Goal: Contribute content: Add original content to the website for others to see

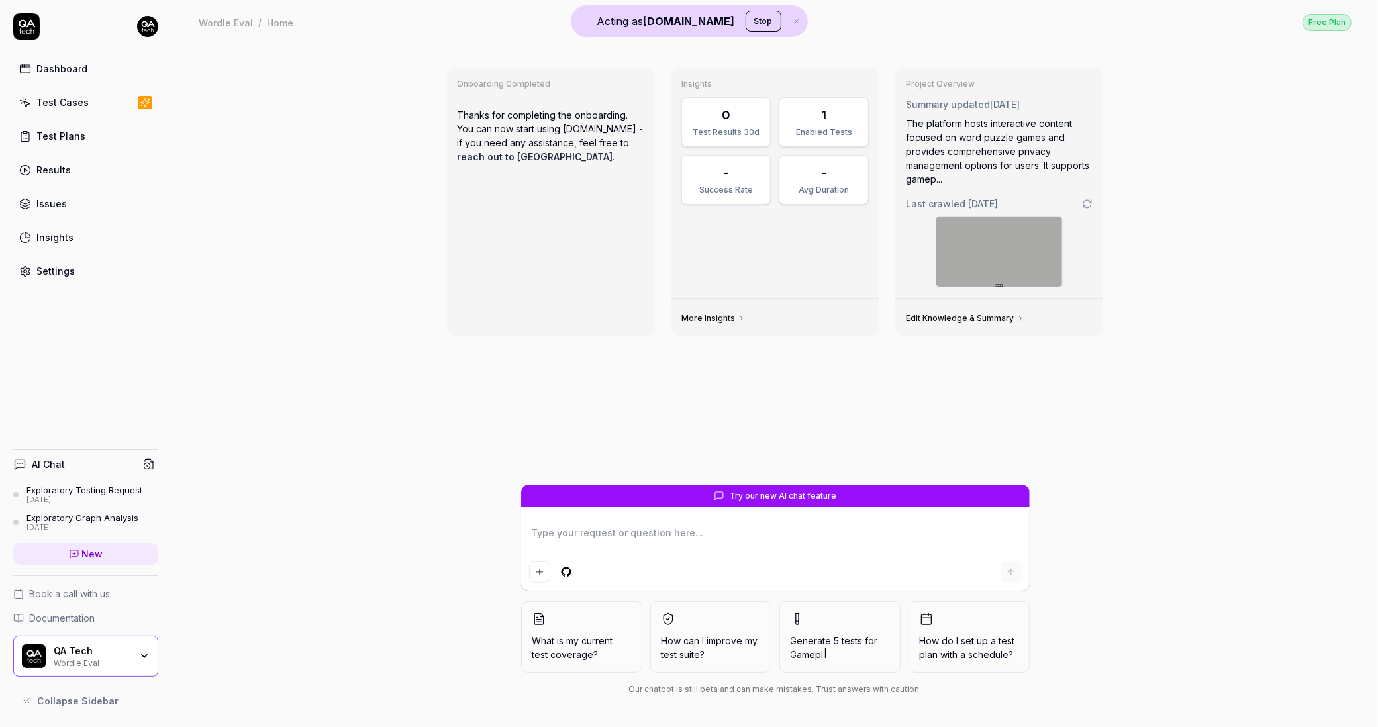
type textarea "*"
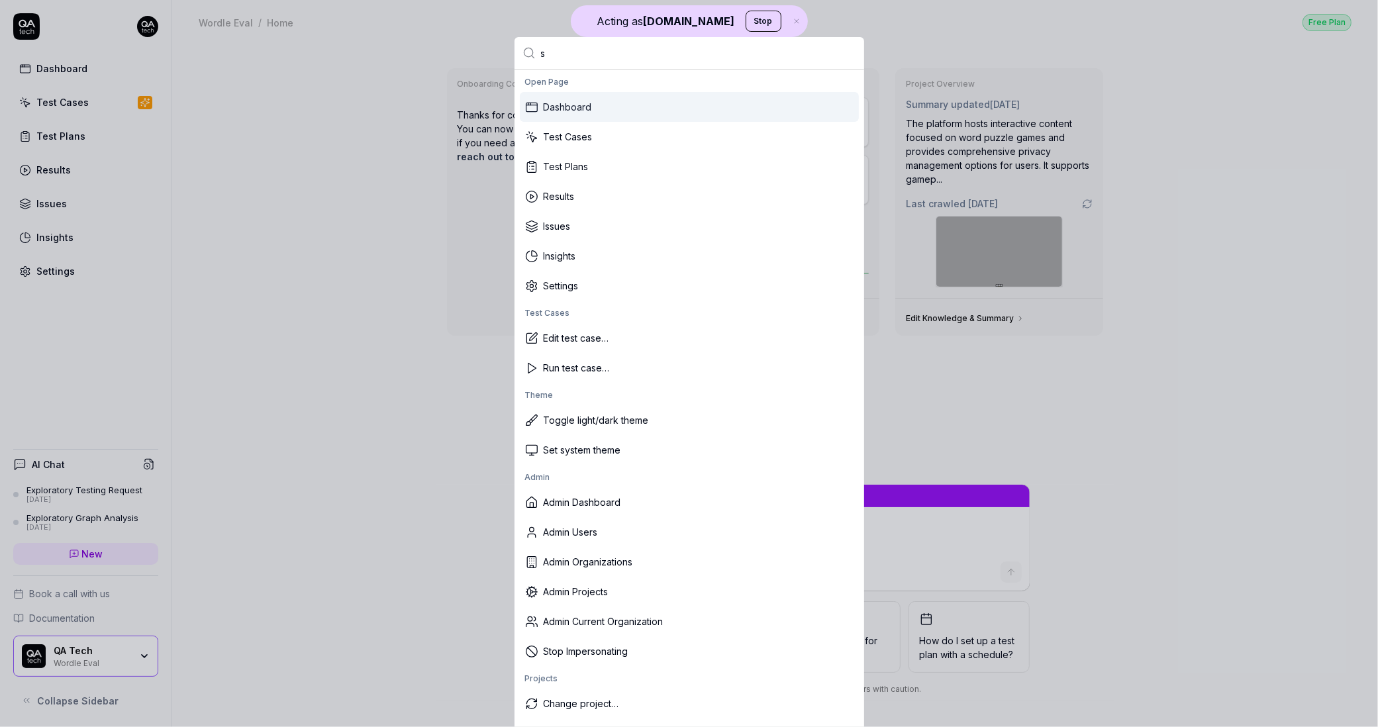
type input "si"
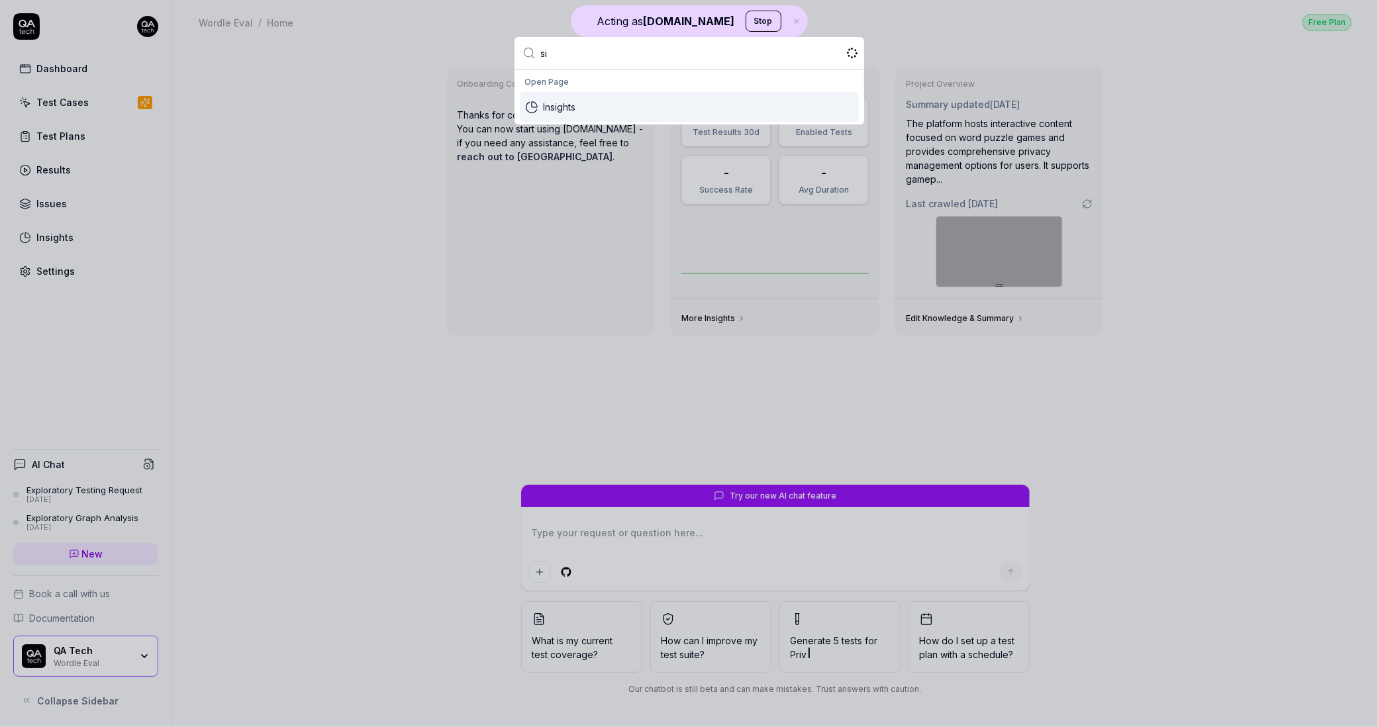
type textarea "*"
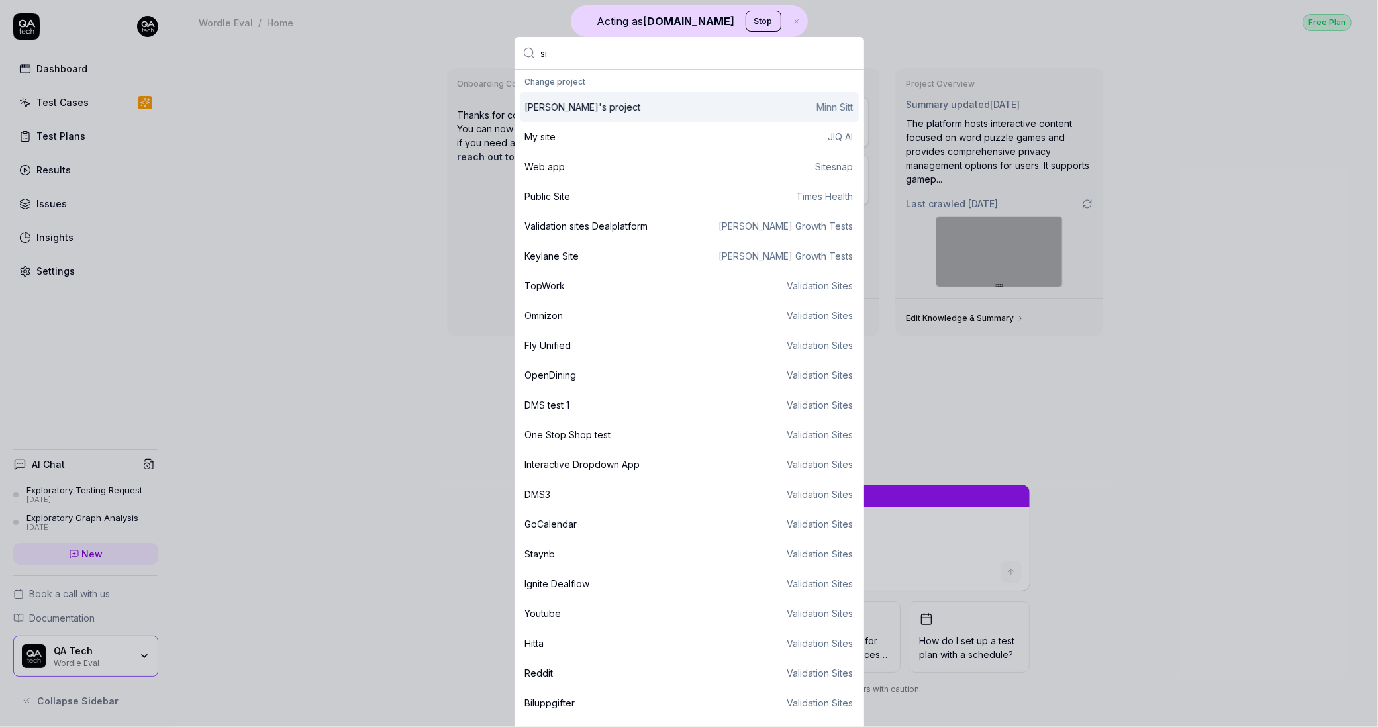
type input "s"
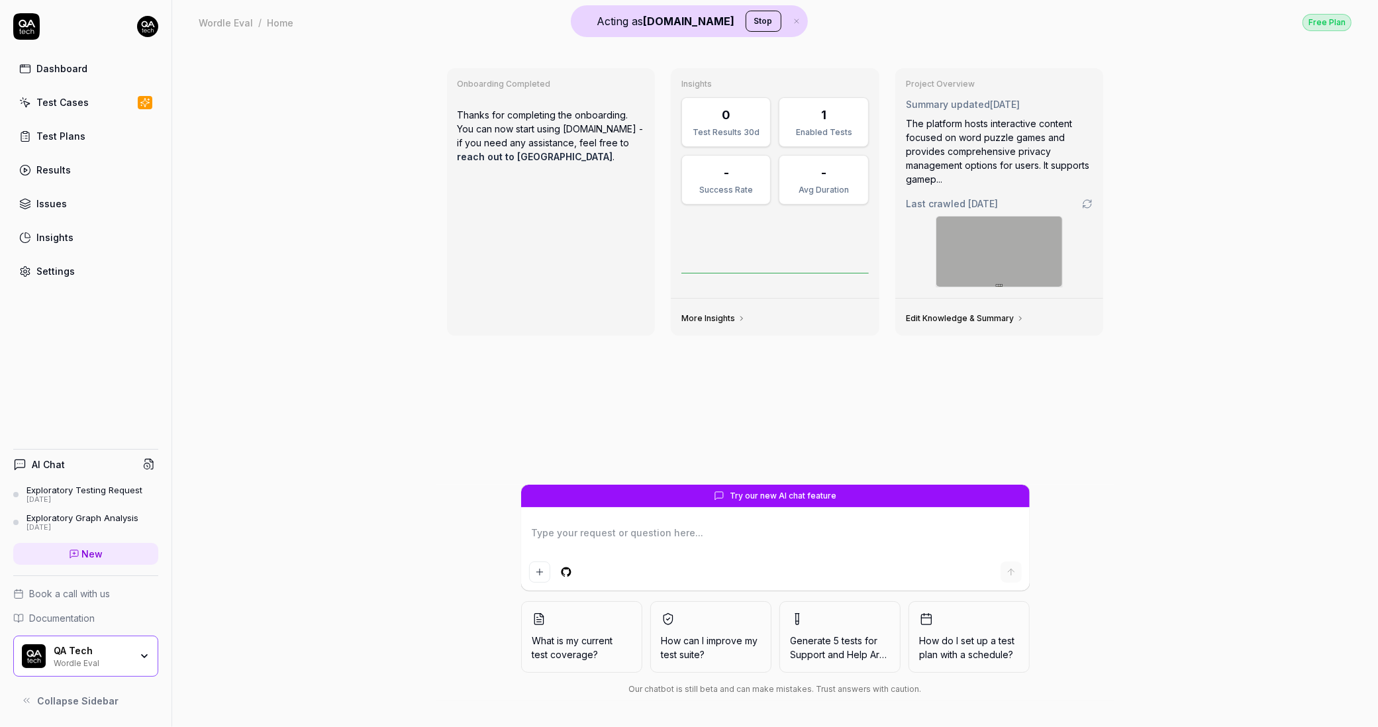
click at [115, 655] on div "QA Tech" at bounding box center [92, 651] width 77 height 12
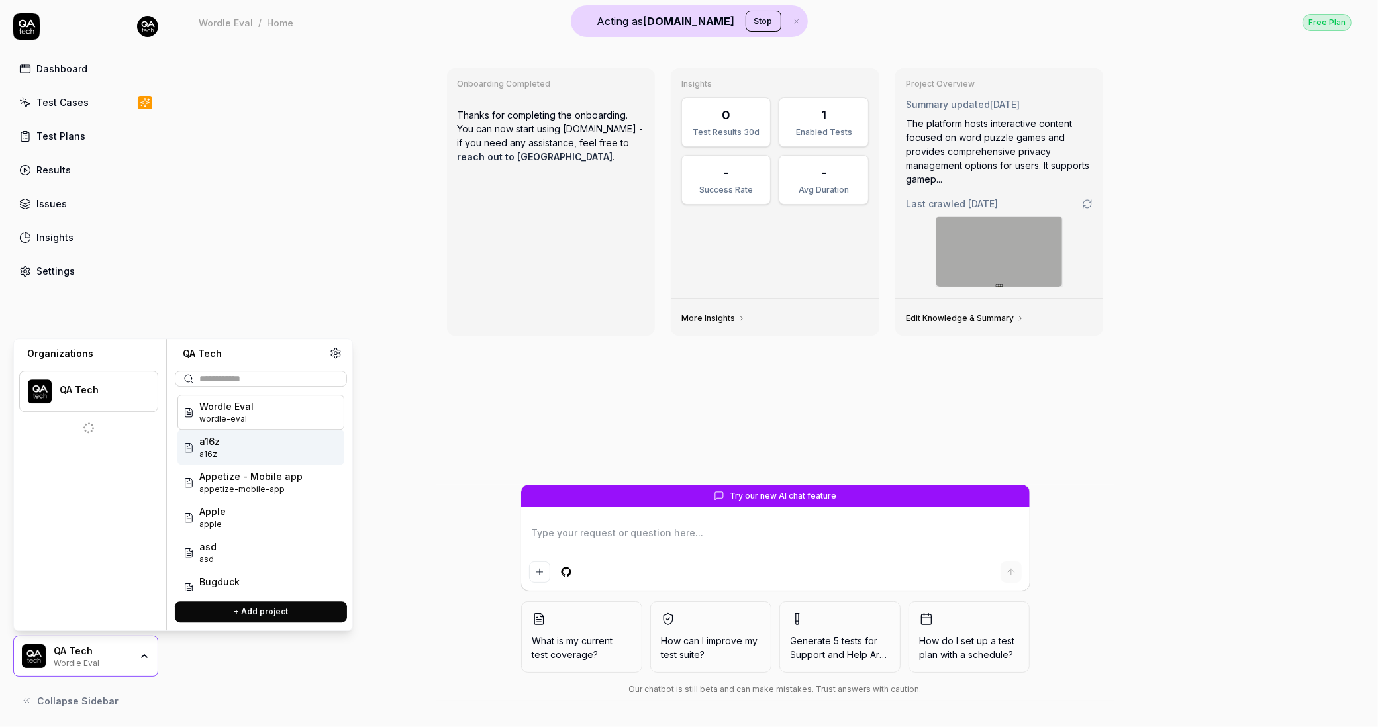
click at [450, 360] on div "Onboarding Completed Thanks for completing the onboarding. You can now start us…" at bounding box center [776, 271] width 678 height 427
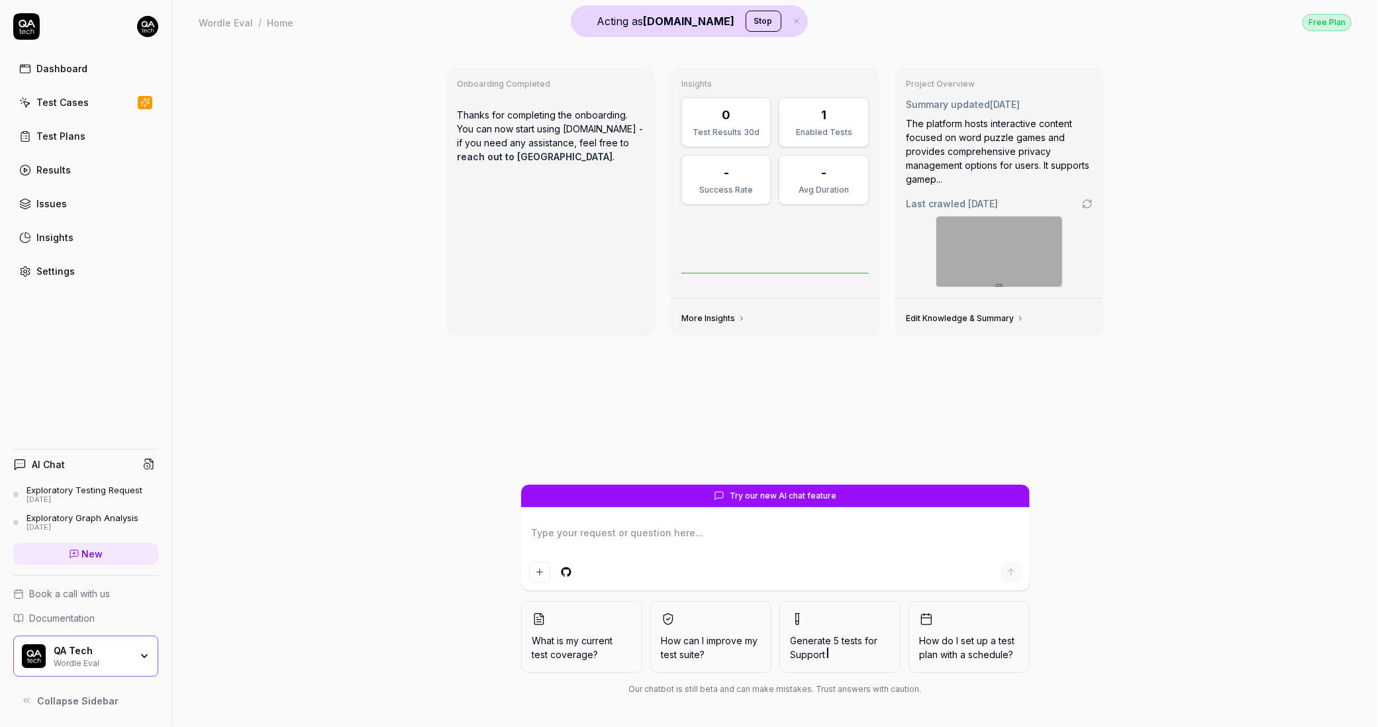
type textarea "*"
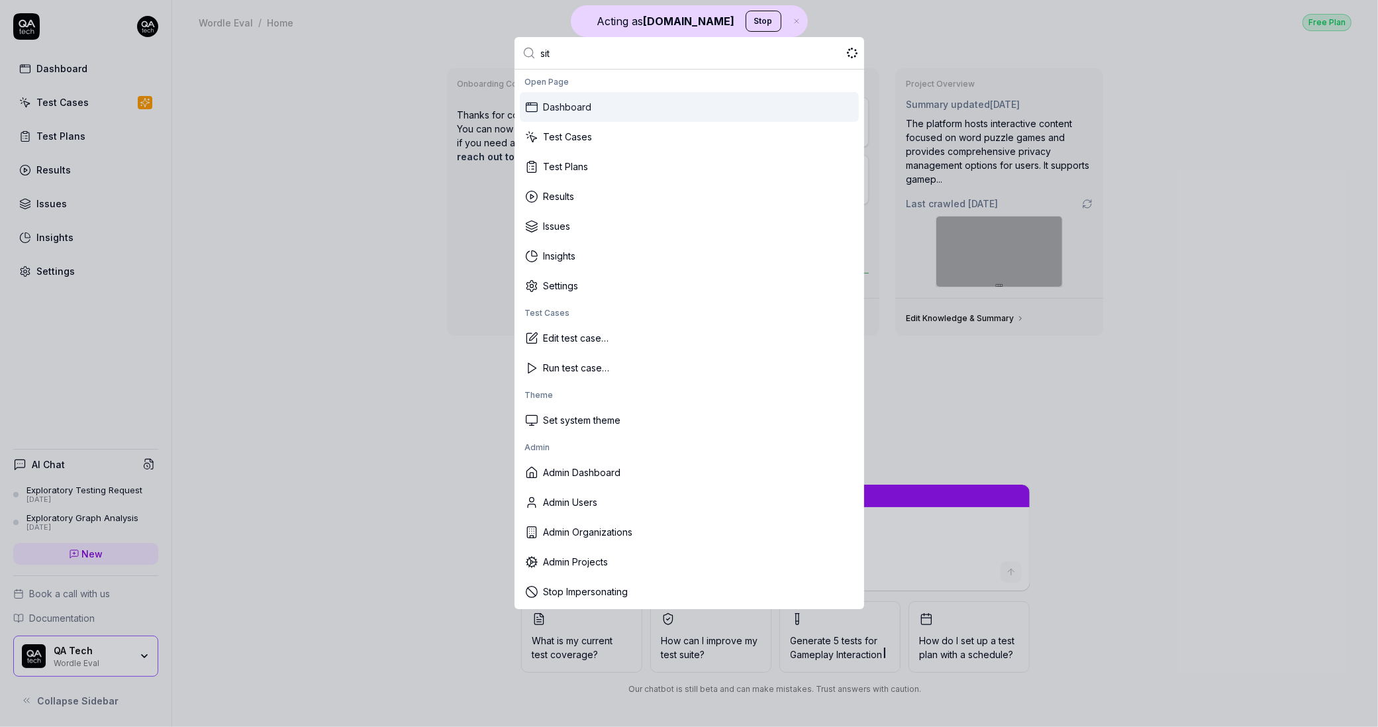
type input "sita"
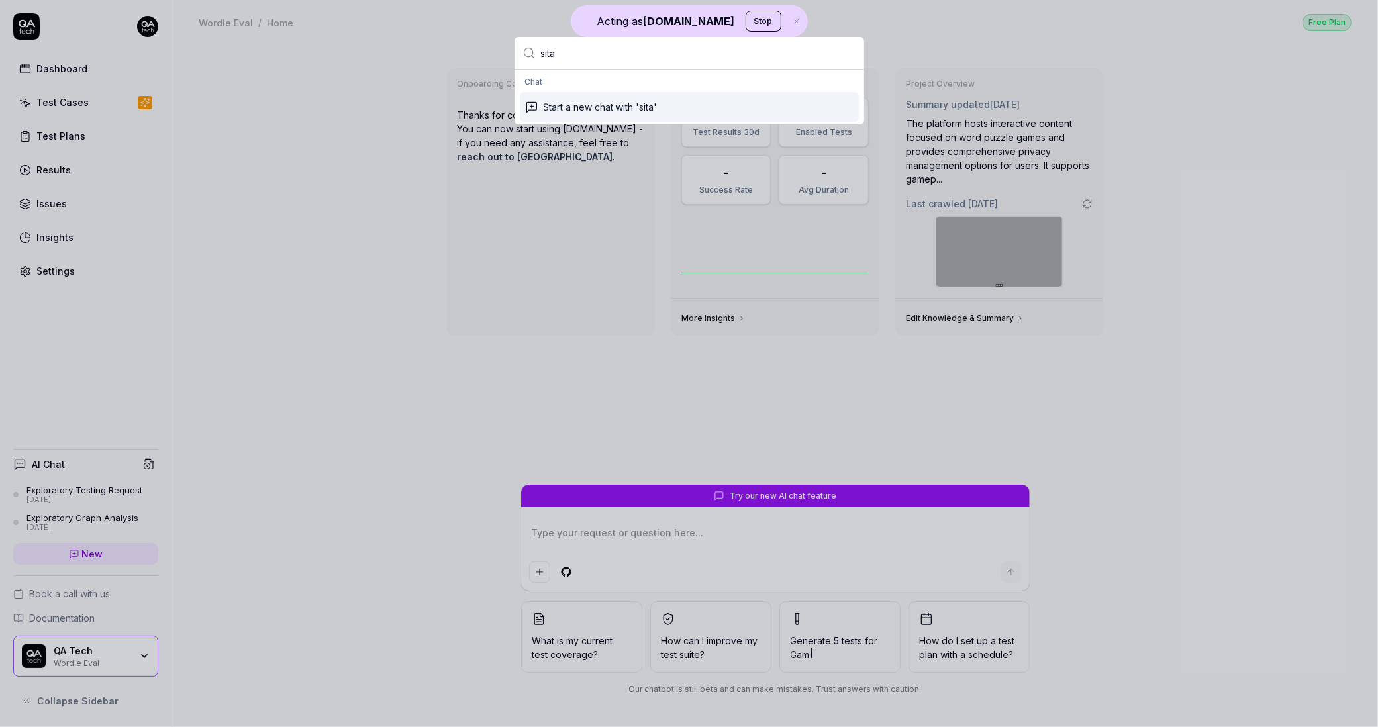
type textarea "*"
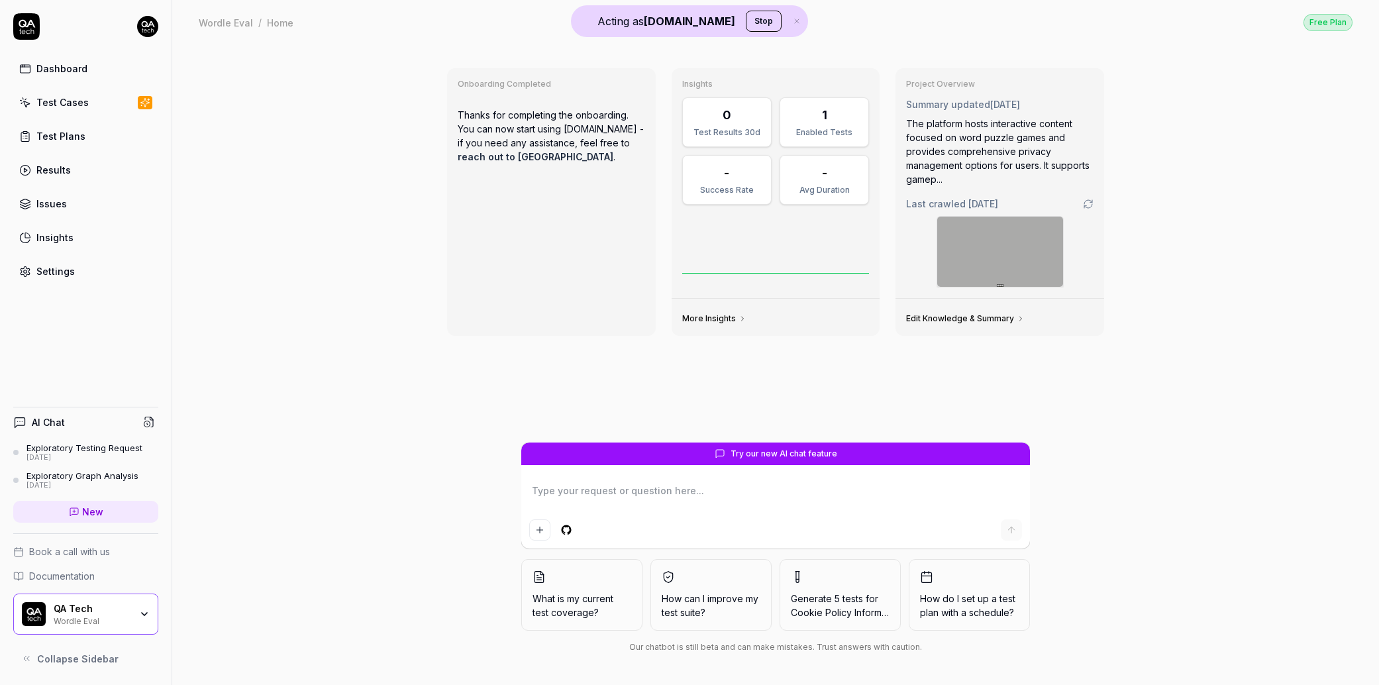
click at [593, 489] on textarea at bounding box center [775, 497] width 493 height 33
type textarea "*"
click at [542, 530] on icon "Add attachment" at bounding box center [540, 530] width 6 height 0
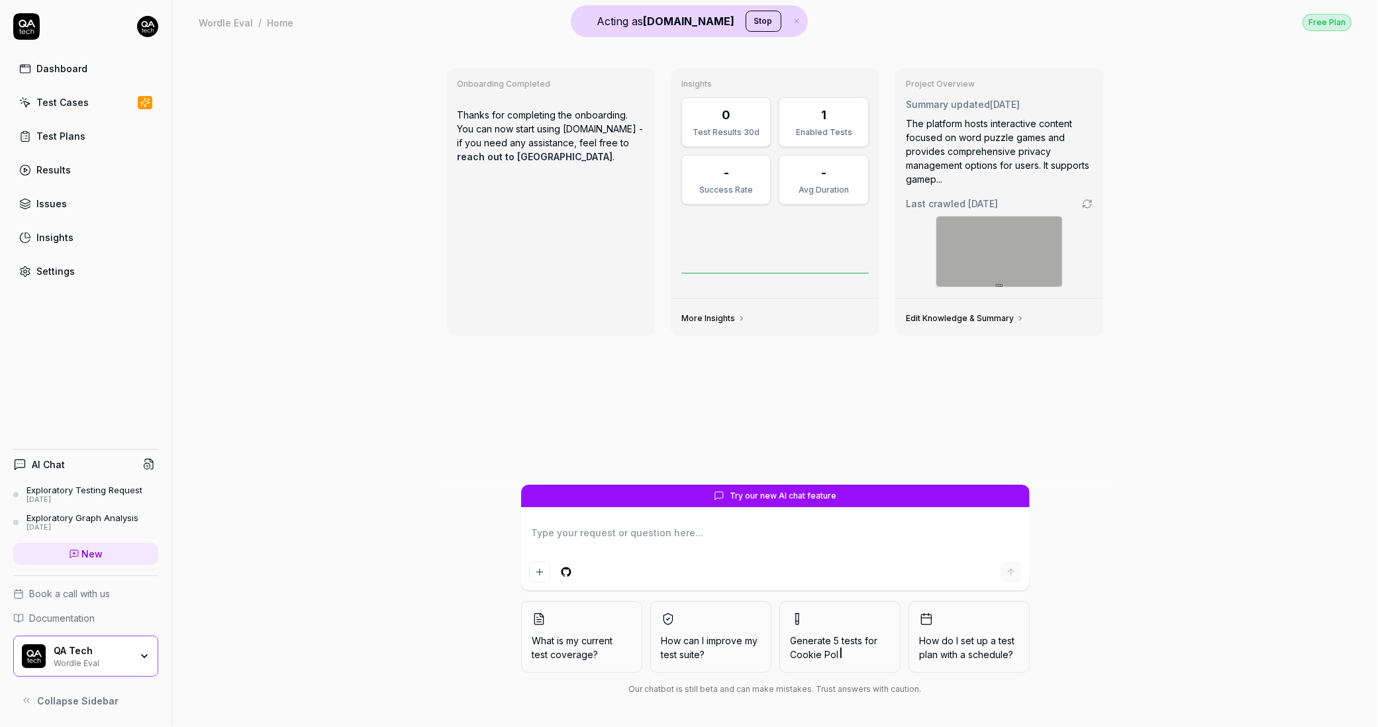
type textarea "*"
